Goal: Task Accomplishment & Management: Use online tool/utility

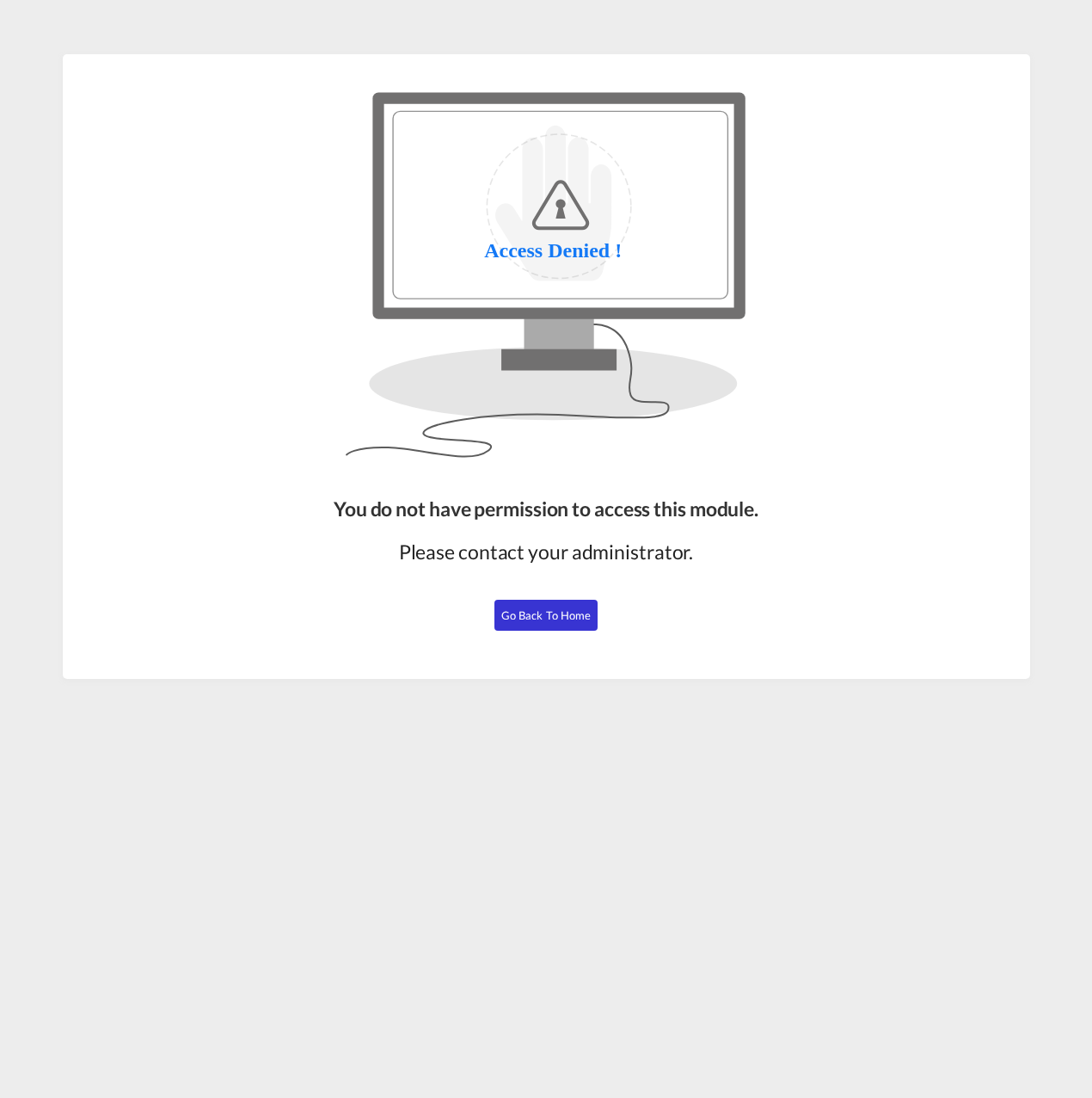
drag, startPoint x: 529, startPoint y: 618, endPoint x: 757, endPoint y: 510, distance: 252.3
click at [529, 618] on span "Go Back to Home" at bounding box center [546, 615] width 91 height 14
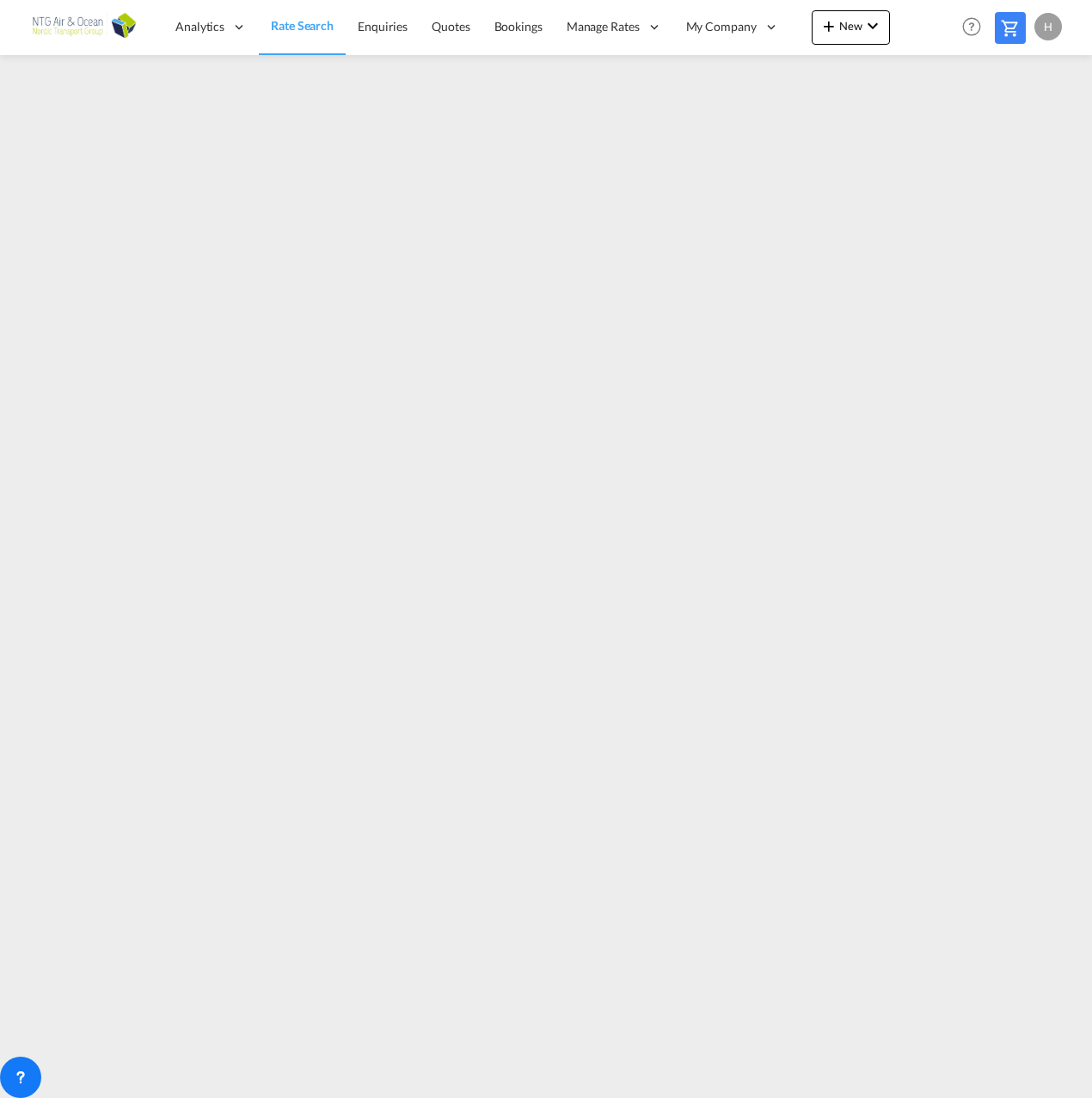
click at [1035, 45] on md-menu-bar "H My Profile Logout" at bounding box center [1051, 26] width 32 height 53
click at [1044, 37] on div "H" at bounding box center [1048, 26] width 27 height 27
click at [1010, 144] on button "Logout" at bounding box center [1029, 132] width 112 height 35
type input "[EMAIL_ADDRESS][DOMAIN_NAME]"
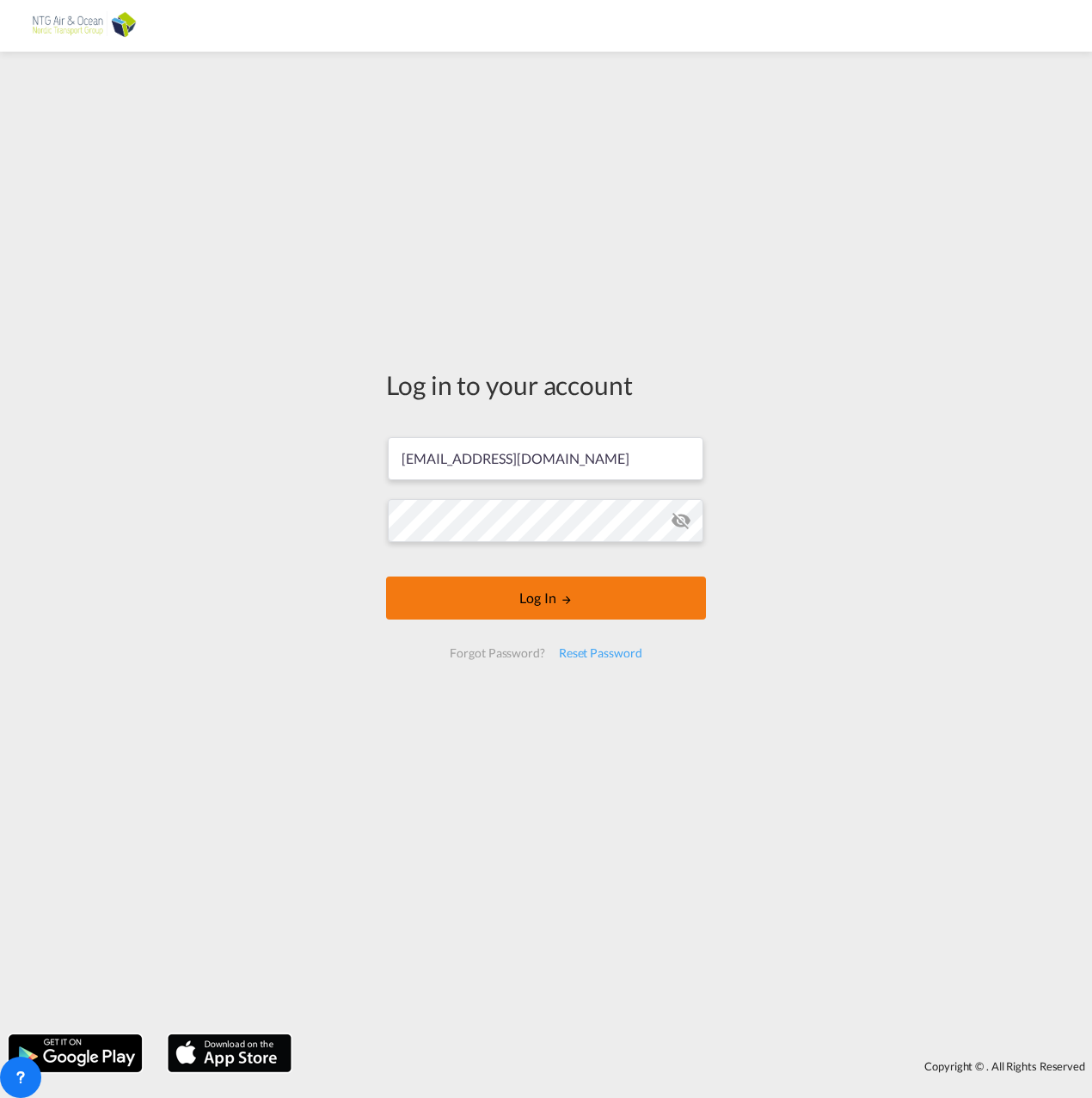
click at [554, 613] on button "Log In" at bounding box center [546, 598] width 320 height 43
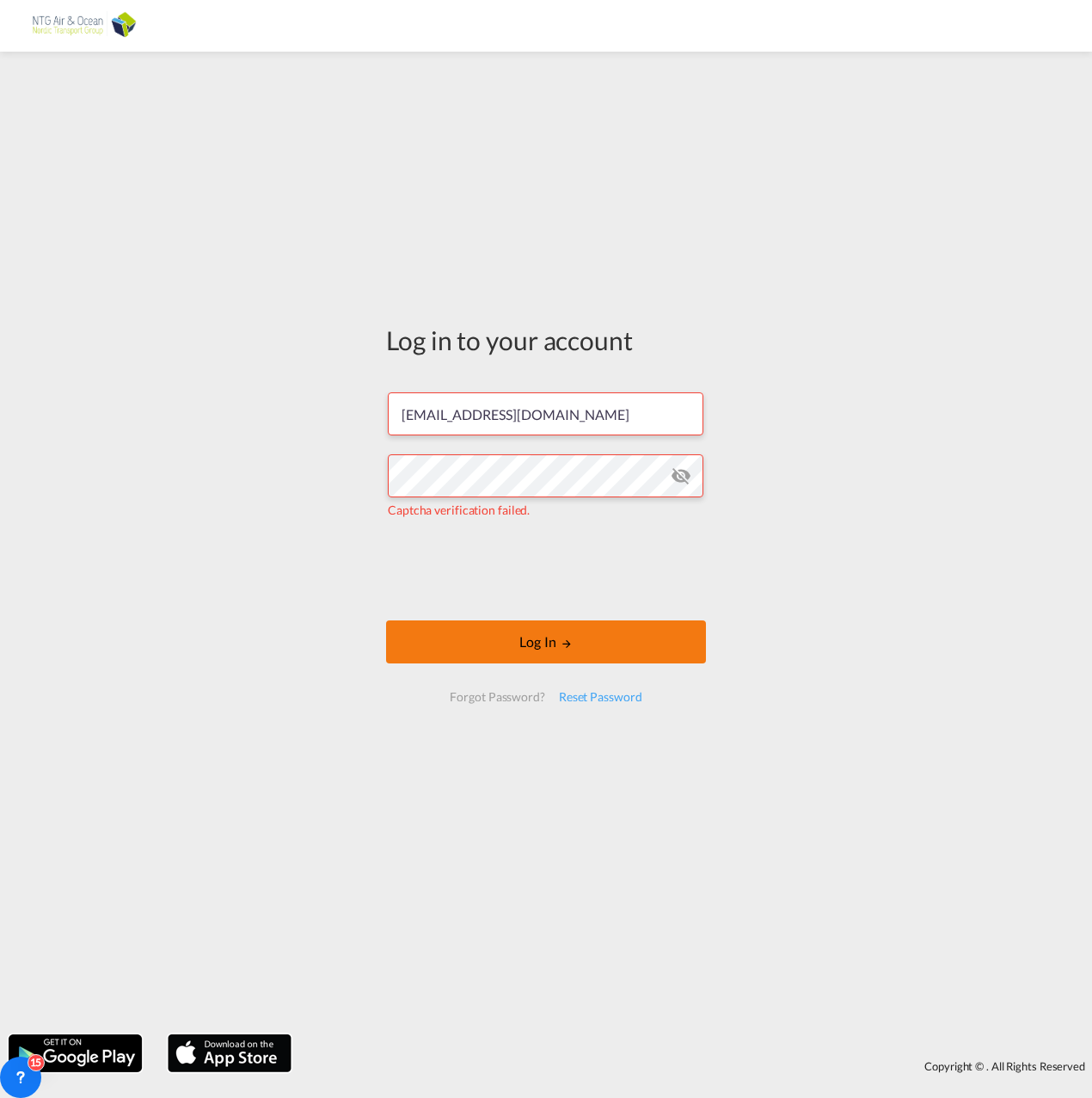
click at [511, 631] on button "Log In" at bounding box center [546, 641] width 320 height 43
